Goal: Task Accomplishment & Management: Complete application form

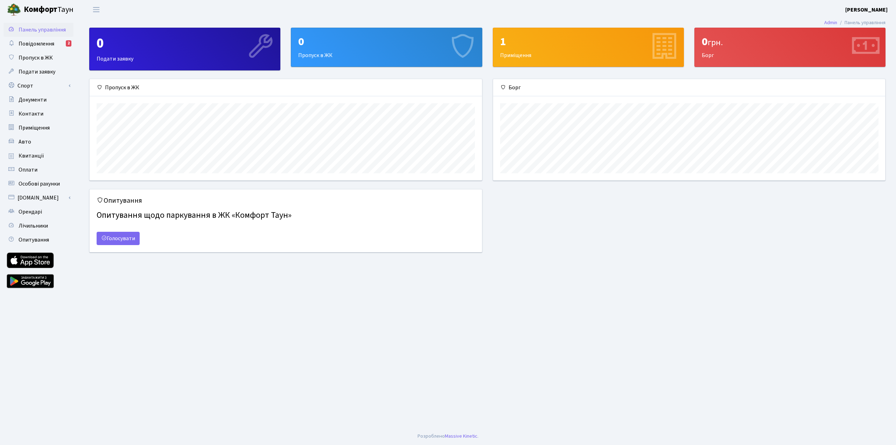
scroll to position [101, 392]
click at [325, 53] on div "0 Пропуск в ЖК" at bounding box center [386, 47] width 190 height 38
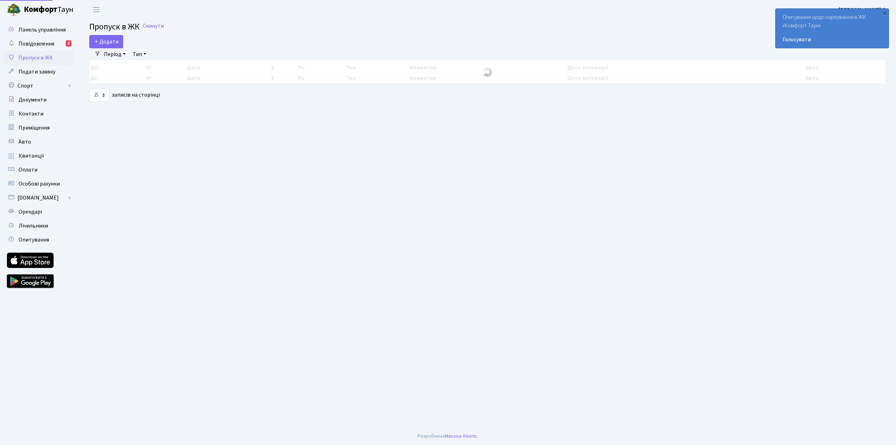
select select "25"
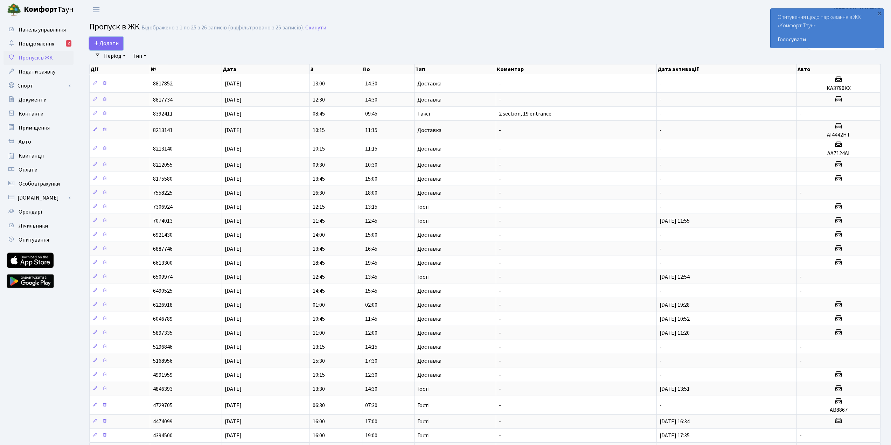
click at [113, 43] on span "Додати" at bounding box center [106, 44] width 25 height 8
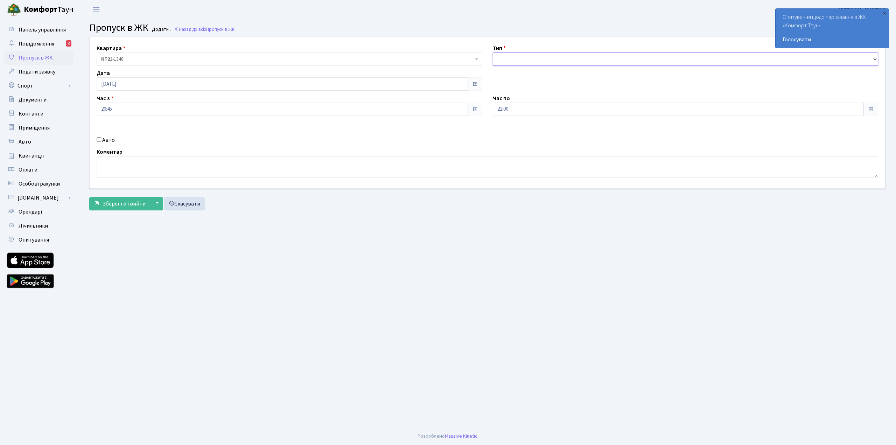
click at [511, 57] on select "- Доставка Таксі Гості Сервіс" at bounding box center [686, 58] width 386 height 13
select select "1"
click at [493, 52] on select "- Доставка Таксі Гості Сервіс" at bounding box center [686, 58] width 386 height 13
click at [106, 141] on label "Авто" at bounding box center [108, 140] width 13 height 8
click at [101, 141] on input "Авто" at bounding box center [99, 139] width 5 height 5
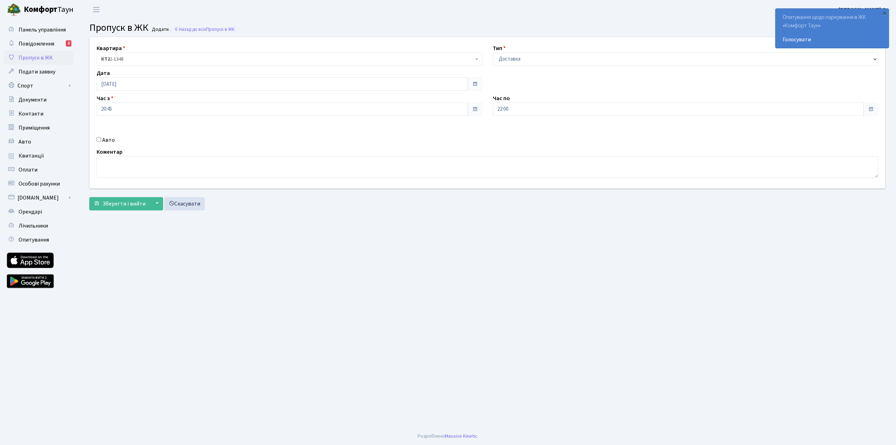
checkbox input "true"
type input "К3380ВЕ"
click at [116, 205] on span "Зберегти і вийти" at bounding box center [124, 204] width 43 height 8
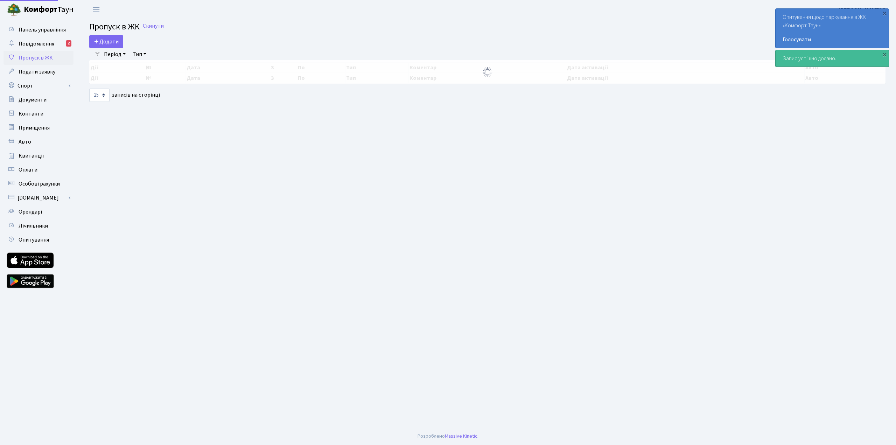
select select "25"
